Goal: Obtain resource: Obtain resource

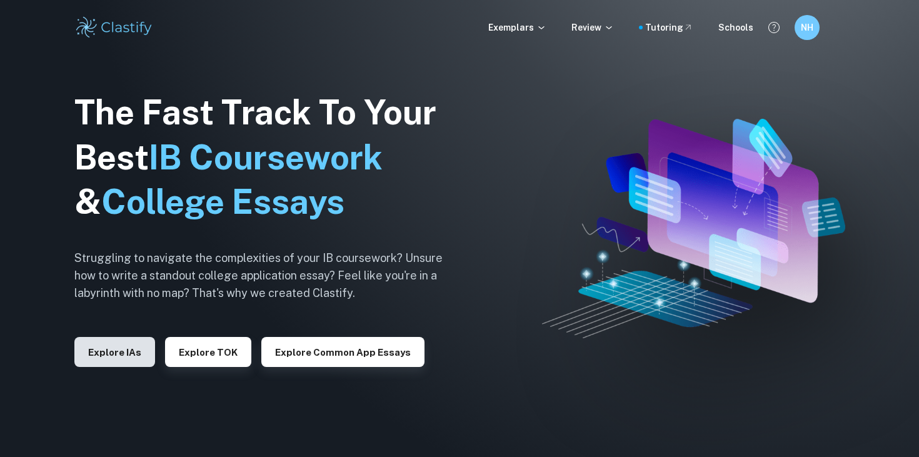
click at [139, 359] on button "Explore IAs" at bounding box center [114, 352] width 81 height 30
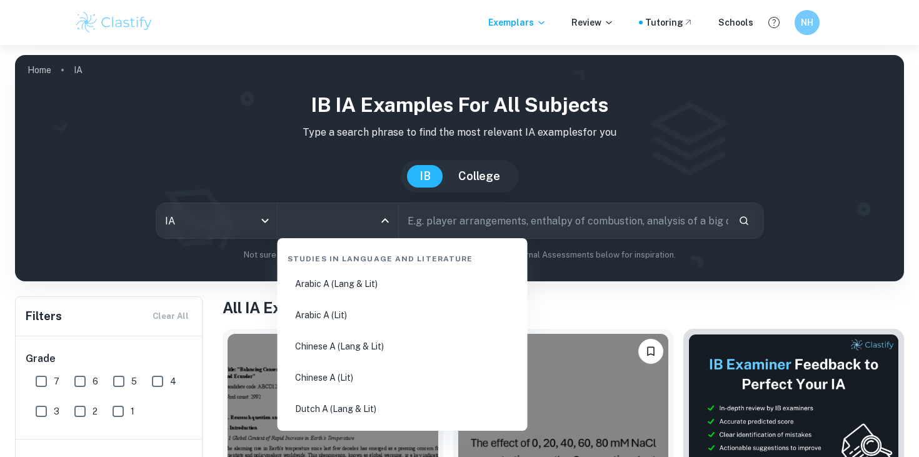
click at [345, 224] on input "All Subjects" at bounding box center [328, 221] width 91 height 24
click at [347, 344] on li "English A ([PERSON_NAME] & Lit) IO" at bounding box center [403, 346] width 240 height 29
type input "English A ([PERSON_NAME] & Lit) IO"
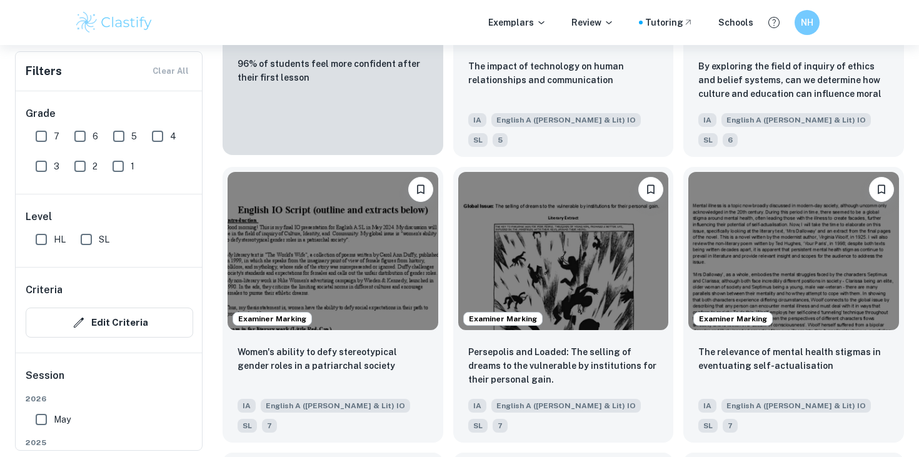
scroll to position [1163, 0]
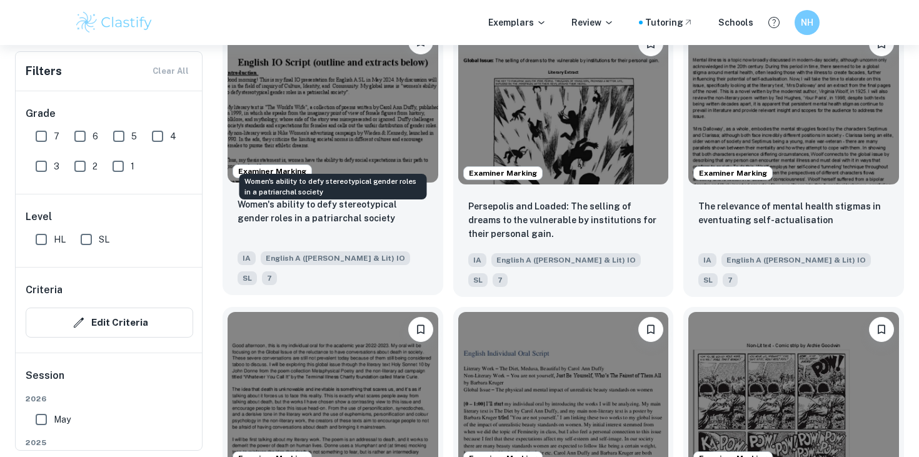
click at [307, 198] on p "Women's ability to defy stereotypical gender roles in a patriarchal society" at bounding box center [333, 212] width 191 height 28
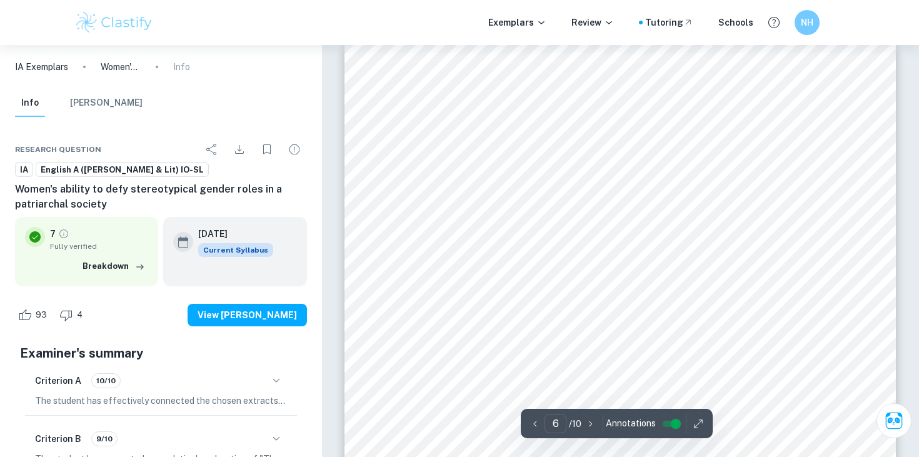
scroll to position [4055, 0]
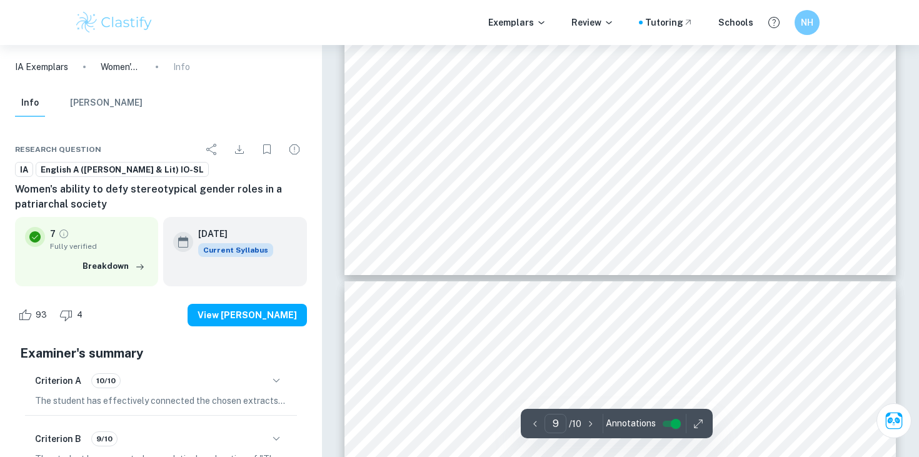
type input "10"
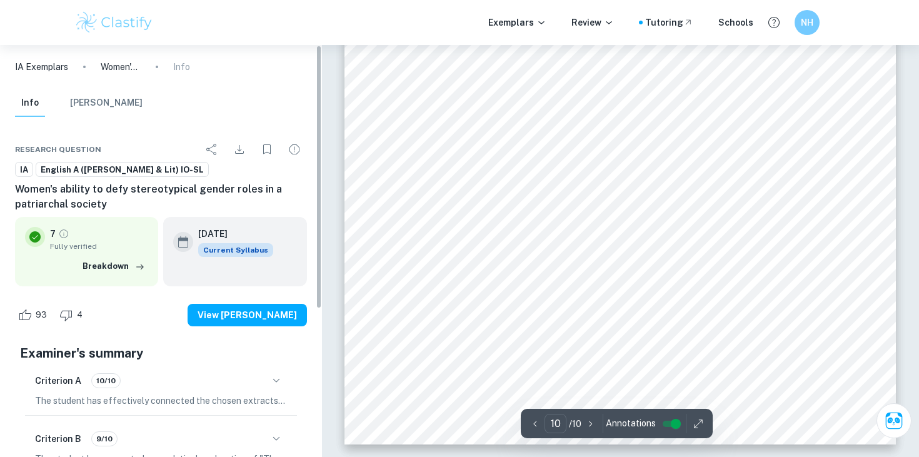
scroll to position [231, 0]
